Goal: Task Accomplishment & Management: Use online tool/utility

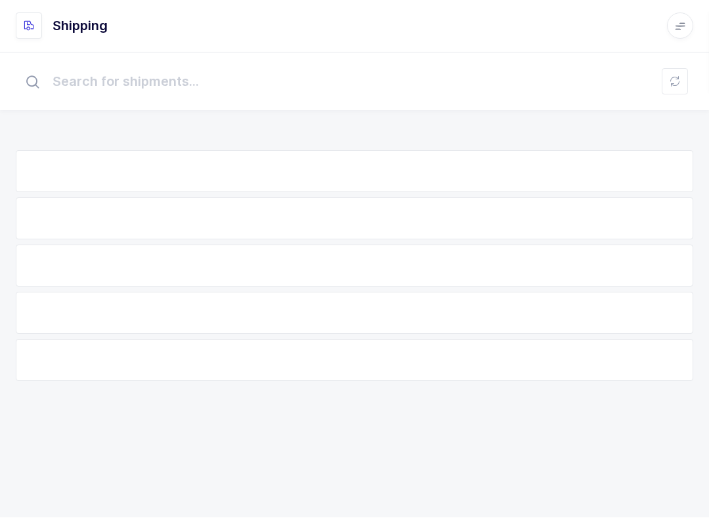
scroll to position [14, 0]
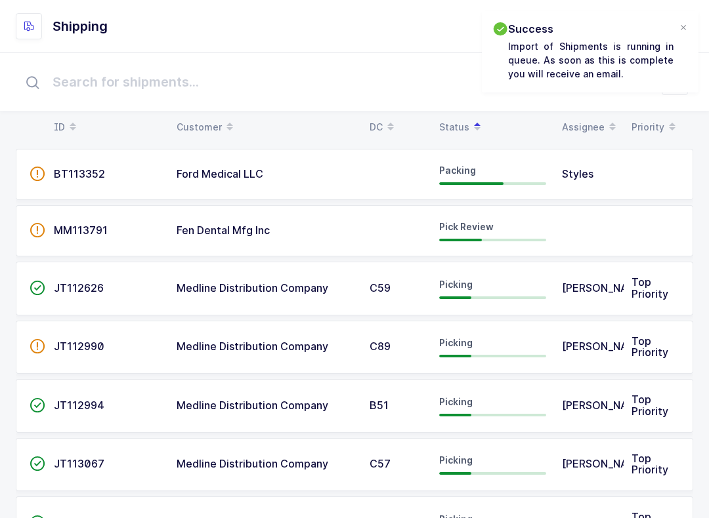
click at [686, 22] on div at bounding box center [683, 28] width 10 height 12
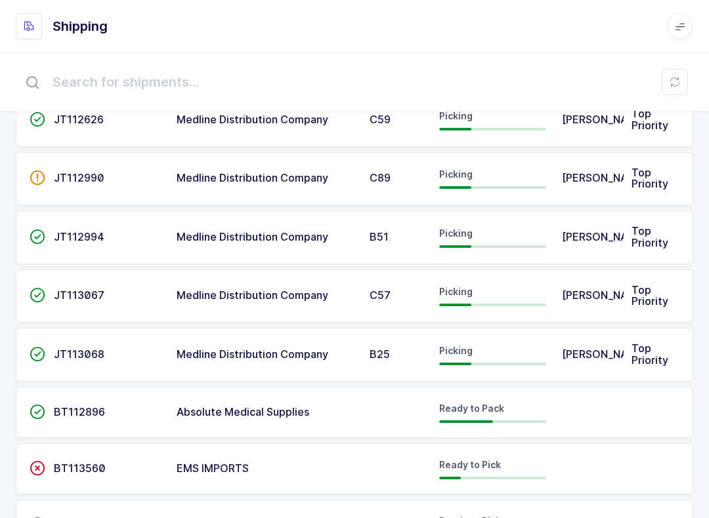
scroll to position [0, 0]
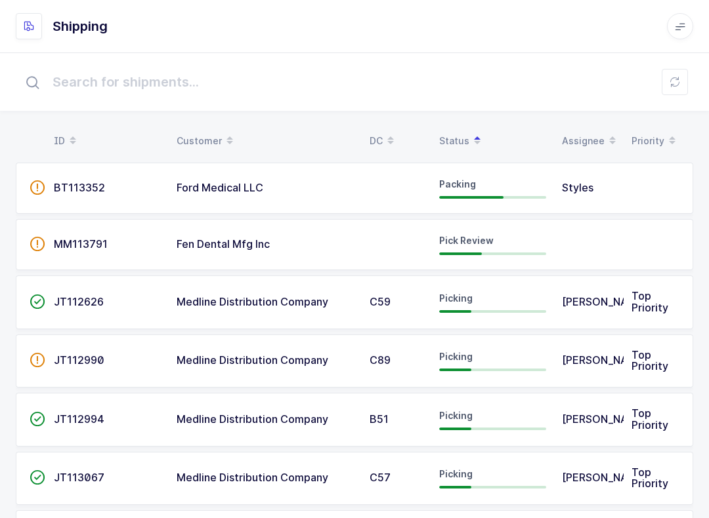
click at [254, 249] on span "Fen Dental Mfg Inc" at bounding box center [222, 244] width 93 height 13
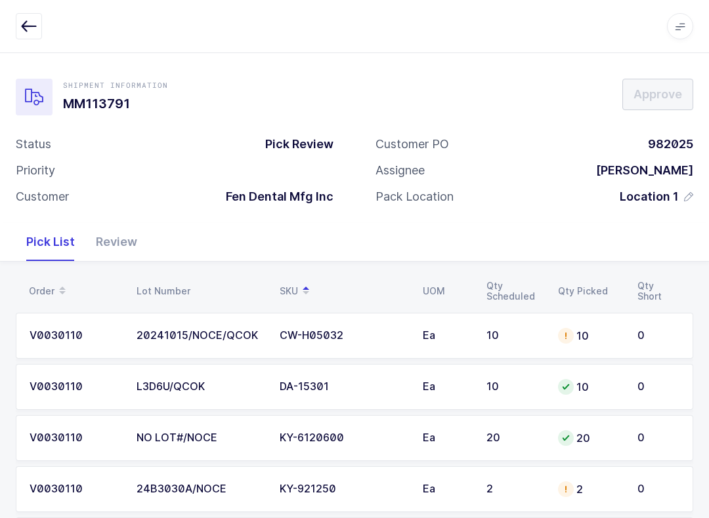
click at [119, 238] on div "Review" at bounding box center [116, 242] width 62 height 38
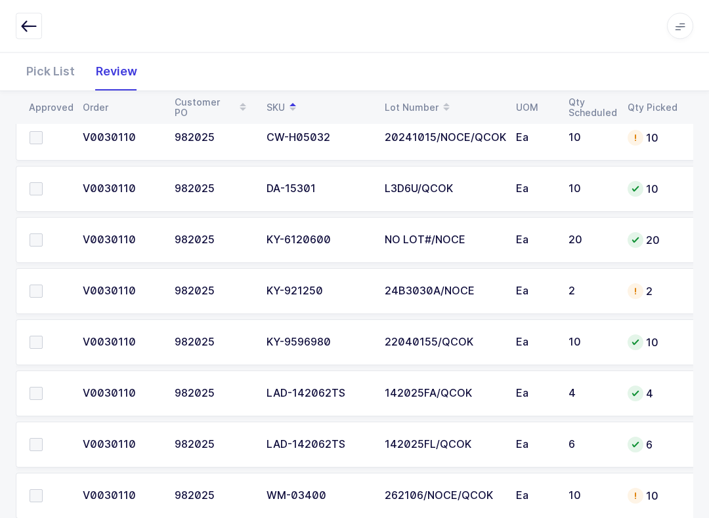
scroll to position [228, 0]
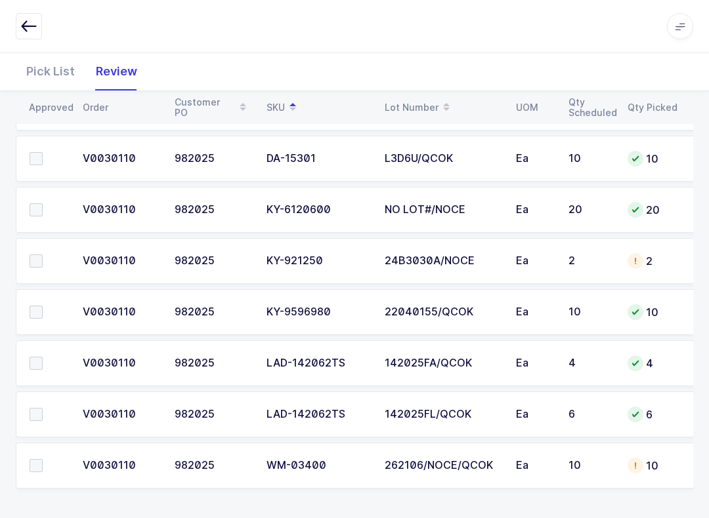
click at [91, 417] on div "V0030110" at bounding box center [121, 415] width 76 height 12
click at [30, 413] on span at bounding box center [36, 414] width 13 height 13
click at [43, 408] on input "checkbox" at bounding box center [43, 408] width 0 height 0
click at [58, 204] on label at bounding box center [48, 209] width 37 height 13
click at [43, 203] on input "checkbox" at bounding box center [43, 203] width 0 height 0
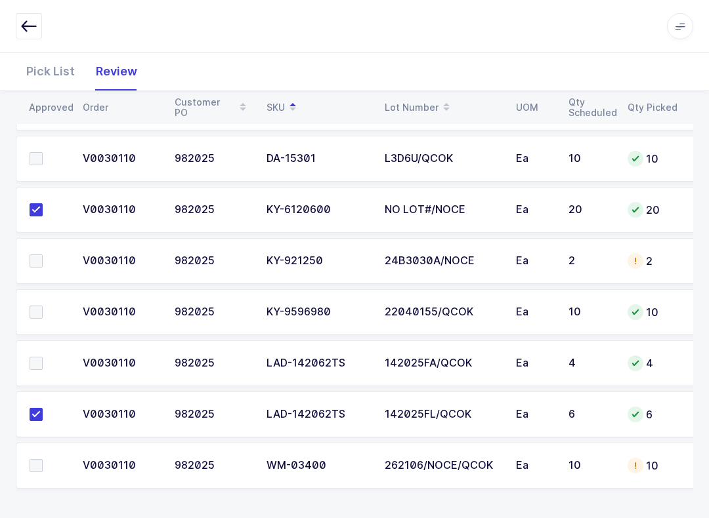
click at [47, 312] on label at bounding box center [48, 312] width 37 height 13
click at [43, 306] on input "checkbox" at bounding box center [43, 306] width 0 height 0
click at [40, 465] on span at bounding box center [36, 465] width 13 height 13
click at [43, 459] on input "checkbox" at bounding box center [43, 459] width 0 height 0
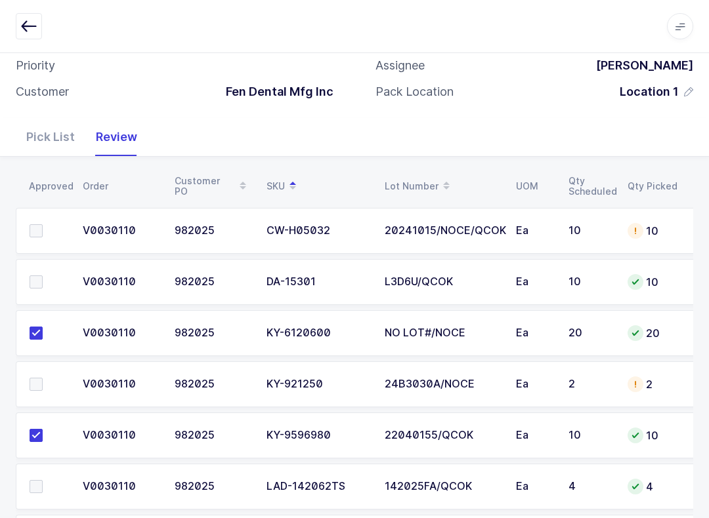
scroll to position [106, 0]
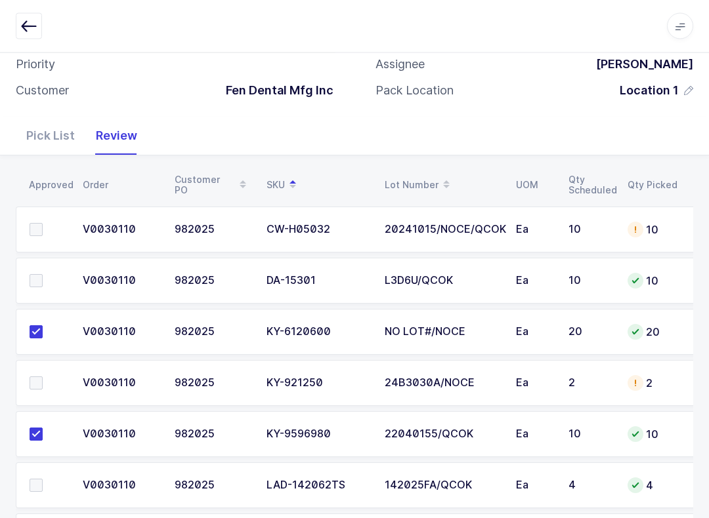
click at [38, 275] on span at bounding box center [36, 281] width 13 height 13
click at [43, 275] on input "checkbox" at bounding box center [43, 275] width 0 height 0
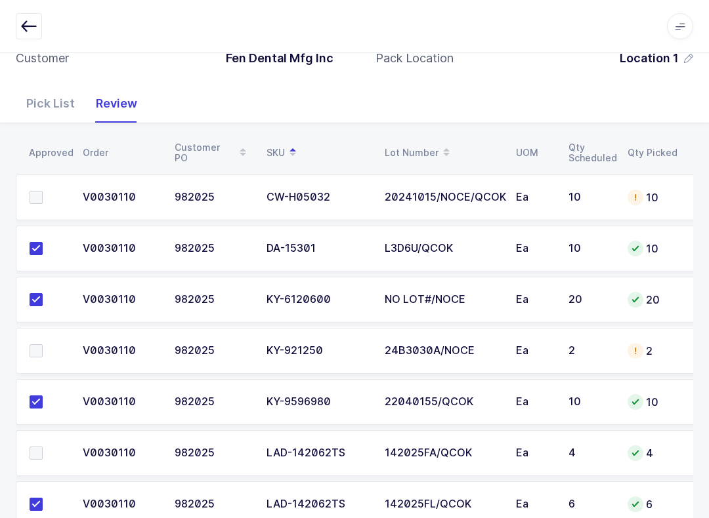
scroll to position [228, 0]
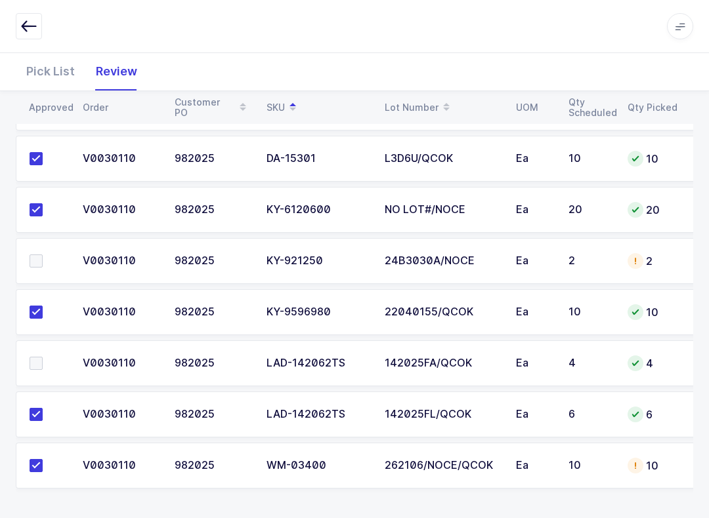
click at [34, 361] on span at bounding box center [36, 363] width 13 height 13
click at [43, 357] on input "checkbox" at bounding box center [43, 357] width 0 height 0
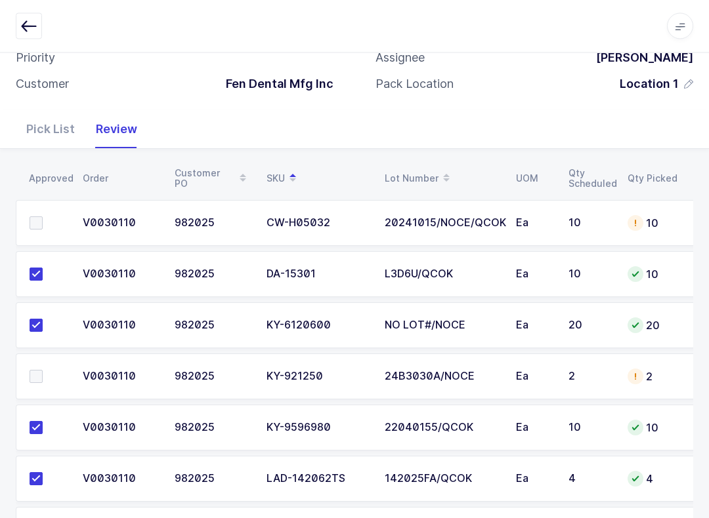
scroll to position [54, 0]
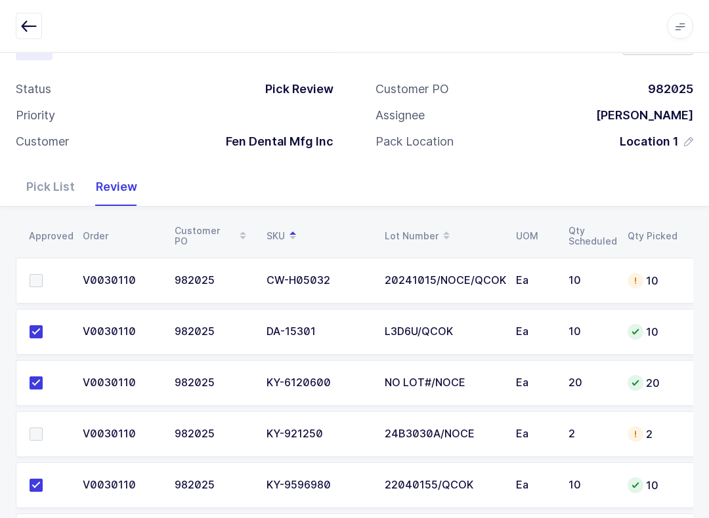
click at [38, 262] on td at bounding box center [45, 282] width 59 height 46
click at [35, 280] on span at bounding box center [36, 281] width 13 height 13
click at [43, 275] on input "checkbox" at bounding box center [43, 275] width 0 height 0
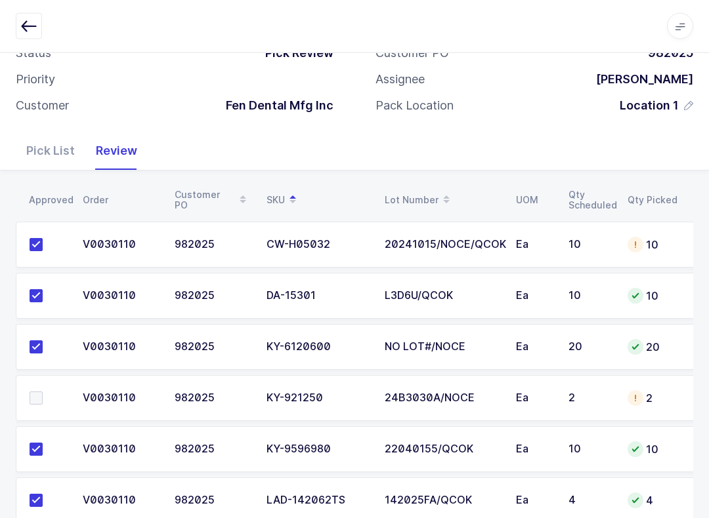
scroll to position [91, 0]
click at [41, 392] on span at bounding box center [36, 398] width 13 height 13
click at [43, 392] on input "checkbox" at bounding box center [43, 392] width 0 height 0
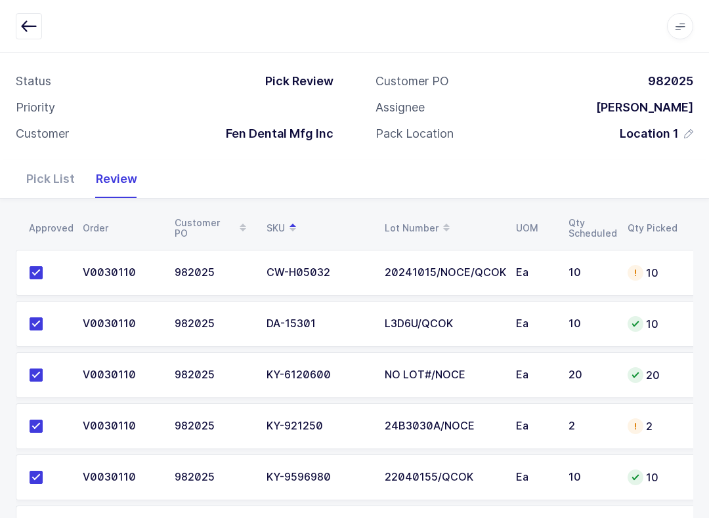
scroll to position [0, 0]
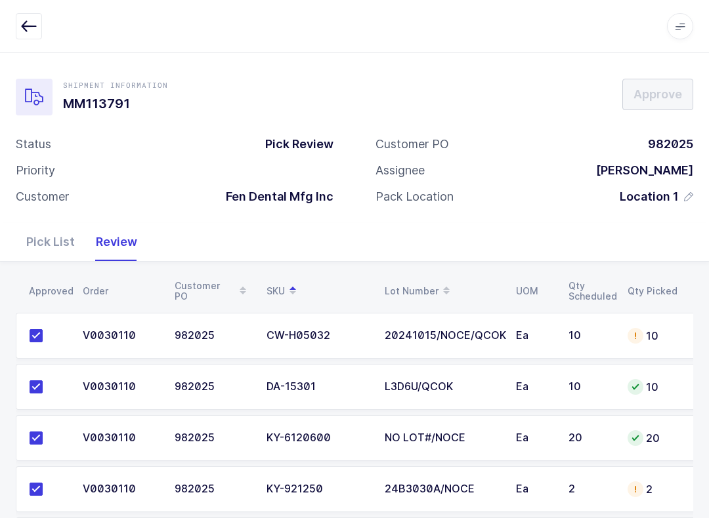
click at [75, 233] on div "Pick List" at bounding box center [51, 242] width 70 height 38
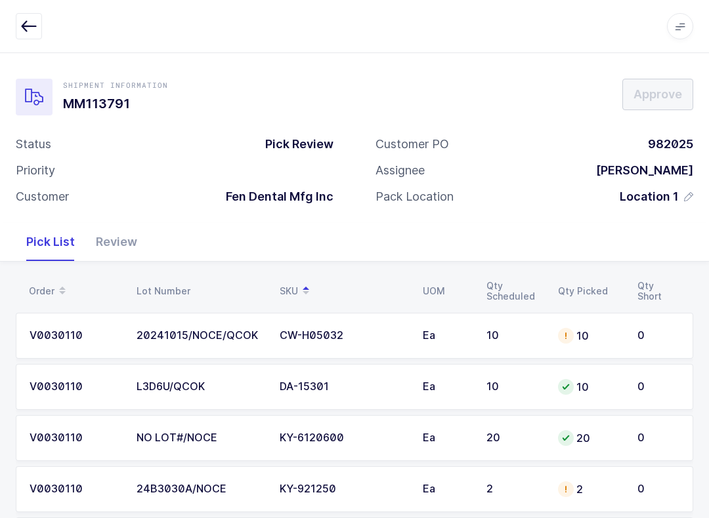
click at [602, 331] on div "10" at bounding box center [590, 336] width 64 height 16
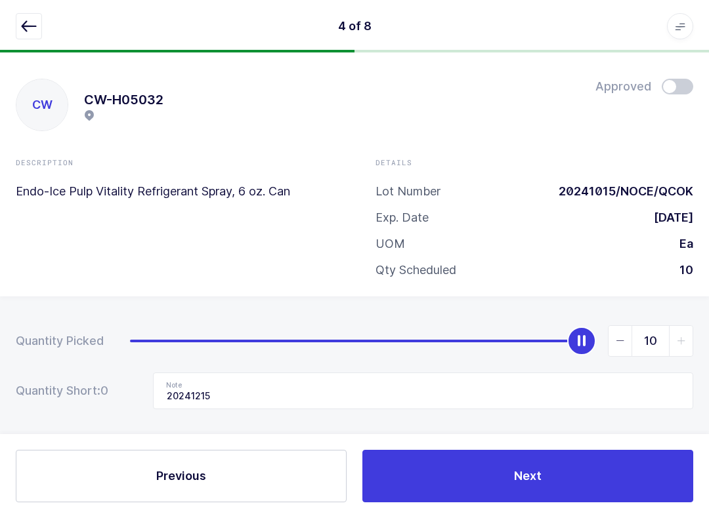
click at [25, 26] on icon "button" at bounding box center [29, 26] width 16 height 16
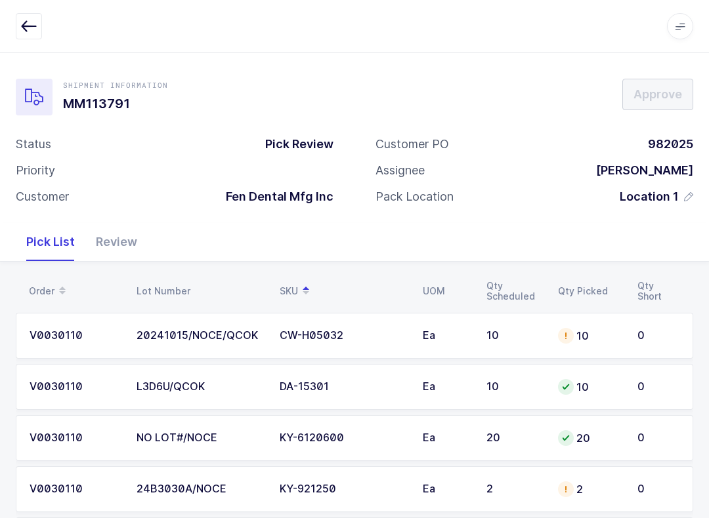
click at [77, 318] on td "V0030110" at bounding box center [72, 336] width 113 height 46
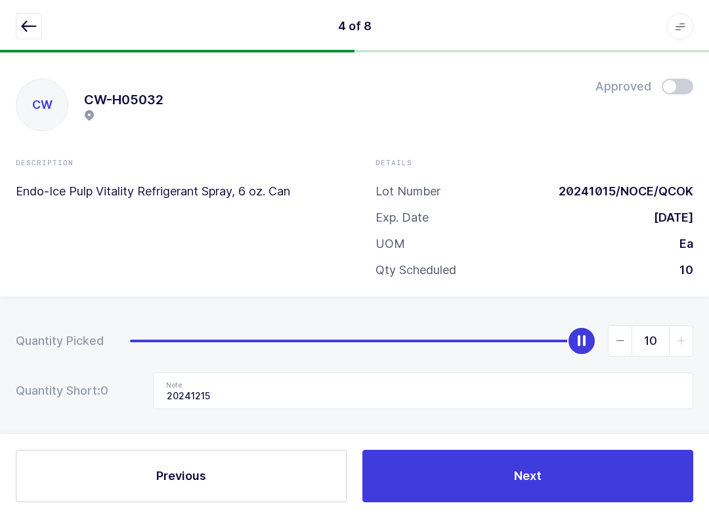
click at [681, 84] on span at bounding box center [676, 87] width 31 height 16
click at [29, 26] on icon "button" at bounding box center [29, 26] width 16 height 16
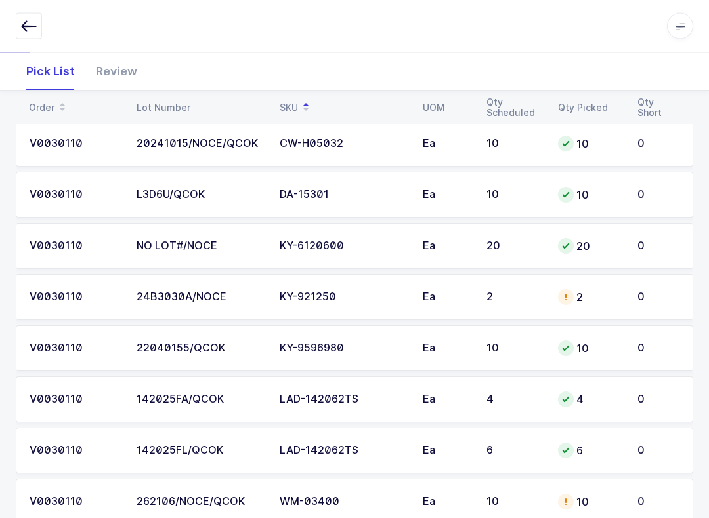
scroll to position [197, 0]
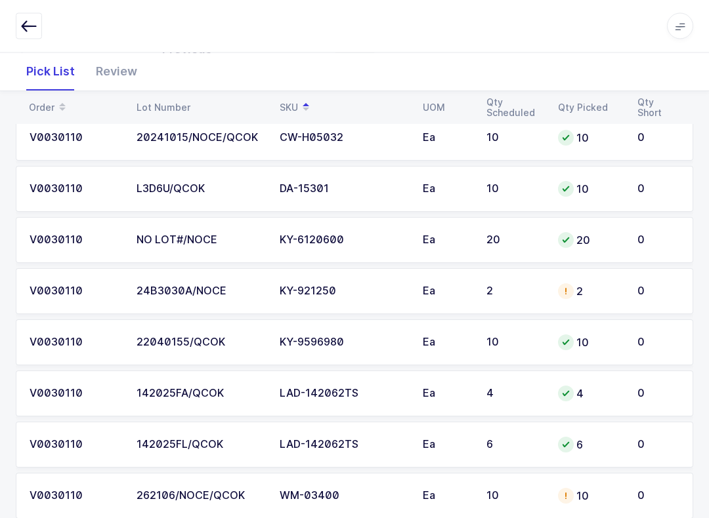
click at [223, 291] on div "24B3030A/NOCE" at bounding box center [199, 292] width 127 height 12
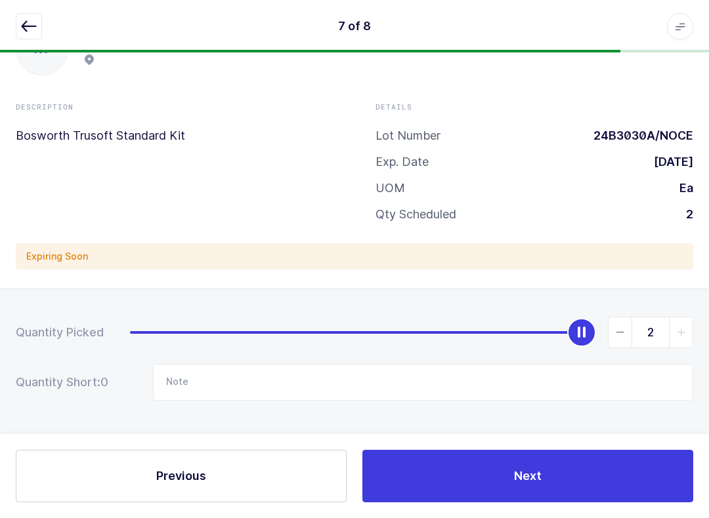
scroll to position [0, 0]
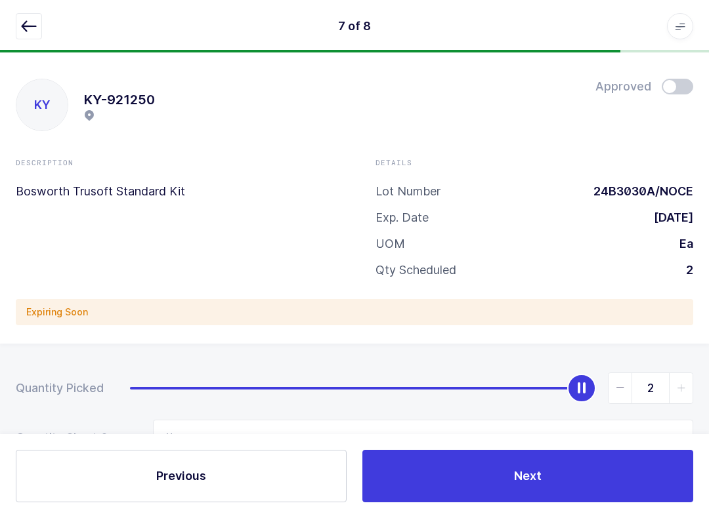
click at [685, 82] on span at bounding box center [676, 87] width 31 height 16
click at [35, 24] on icon "button" at bounding box center [29, 26] width 16 height 16
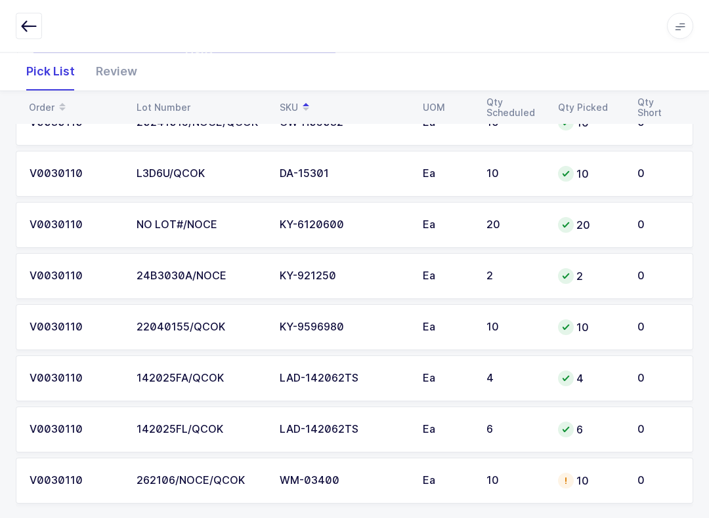
scroll to position [228, 0]
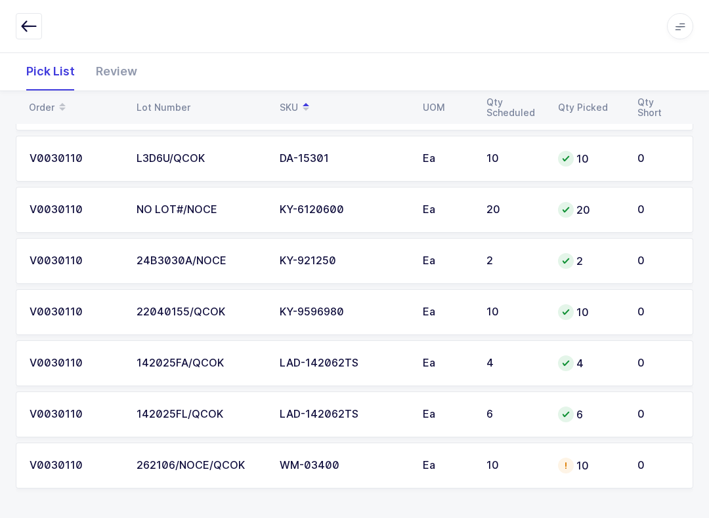
click at [357, 463] on div "WM-03400" at bounding box center [342, 466] width 127 height 12
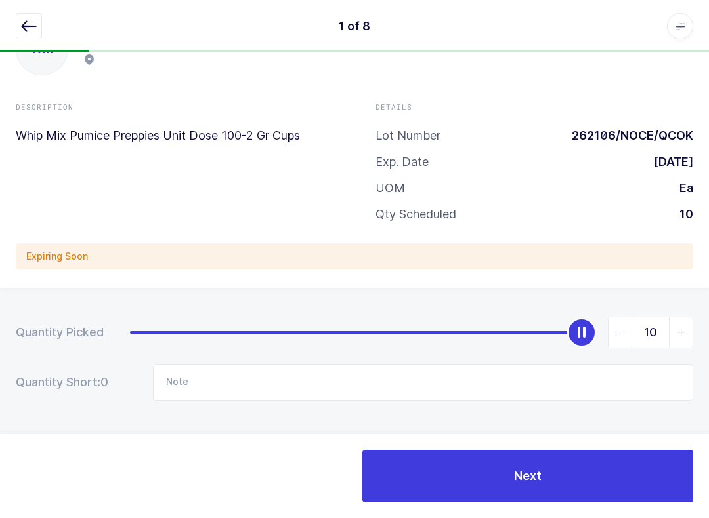
scroll to position [0, 0]
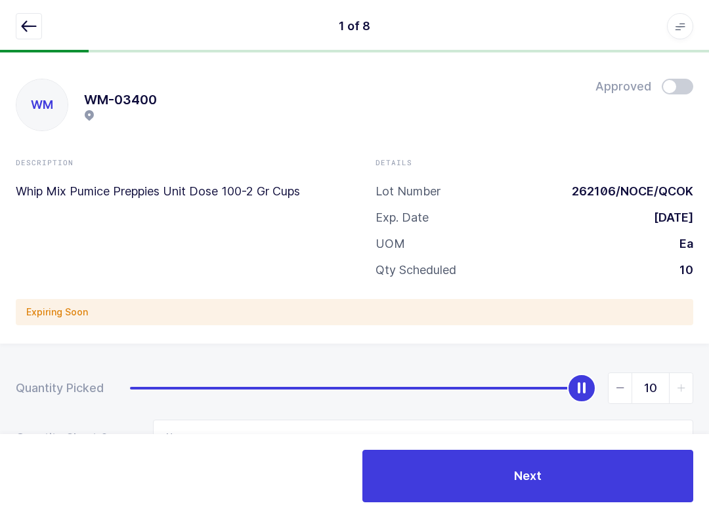
click at [686, 87] on span at bounding box center [676, 87] width 31 height 16
click at [33, 30] on icon "button" at bounding box center [29, 26] width 16 height 16
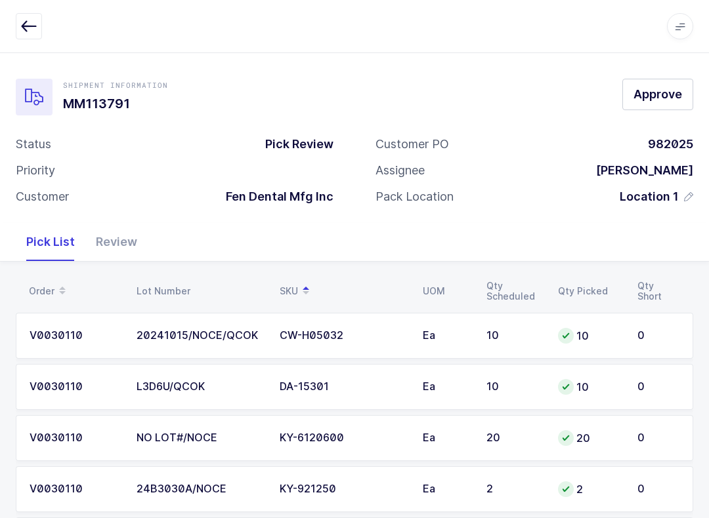
click at [22, 407] on td "V0030110" at bounding box center [72, 387] width 113 height 46
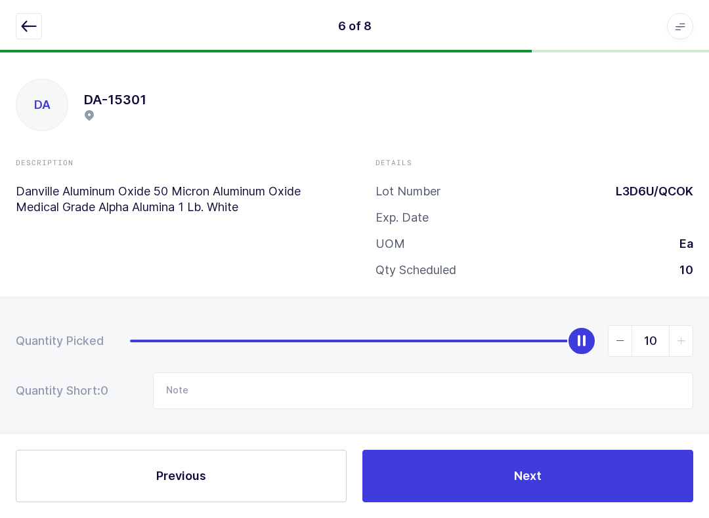
click at [121, 497] on button "Previous" at bounding box center [181, 476] width 331 height 52
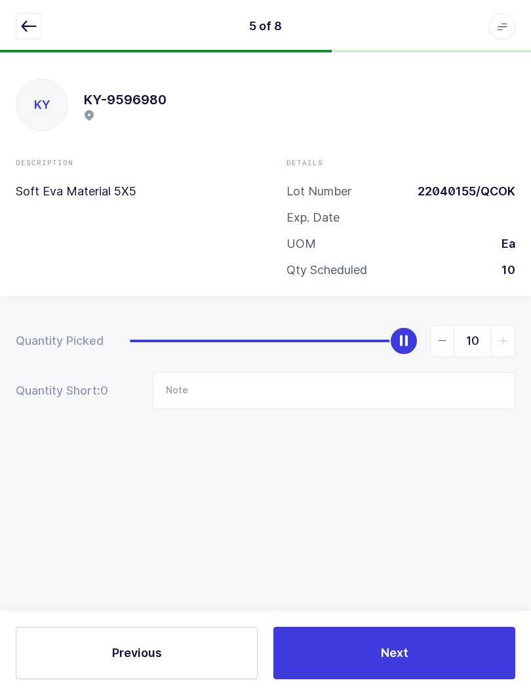
click at [28, 26] on icon "button" at bounding box center [29, 26] width 16 height 16
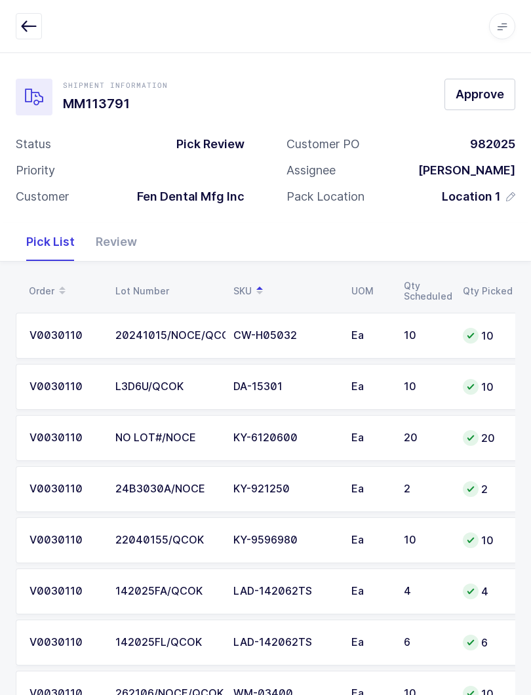
click at [23, 25] on icon "button" at bounding box center [29, 26] width 16 height 16
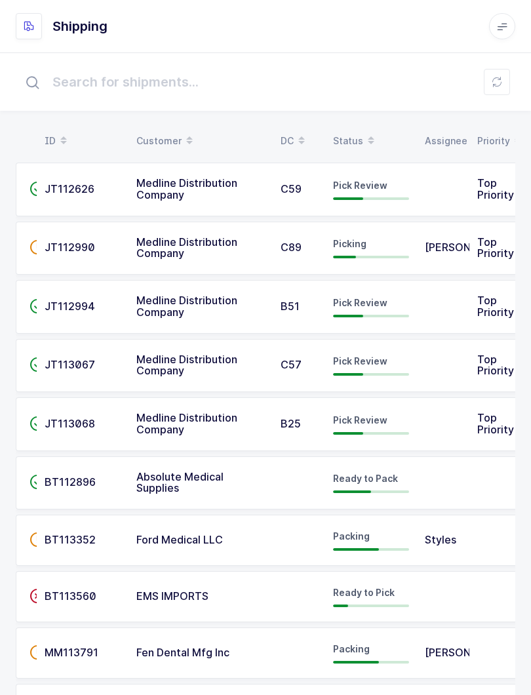
click at [348, 133] on div "Status" at bounding box center [371, 141] width 76 height 22
